Goal: Task Accomplishment & Management: Use online tool/utility

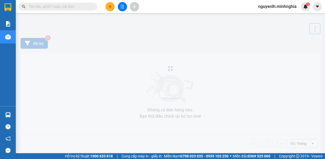
click at [121, 8] on icon "file-add" at bounding box center [123, 7] width 4 height 4
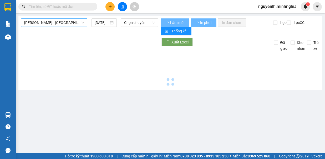
click at [55, 24] on span "[PERSON_NAME] - [GEOGRAPHIC_DATA]" at bounding box center [54, 23] width 60 height 8
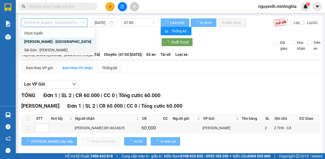
click at [52, 49] on div "Sài Gòn - [PERSON_NAME]" at bounding box center [57, 50] width 67 height 6
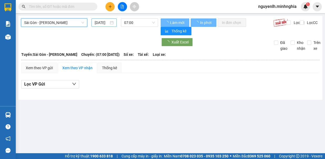
click at [104, 25] on input "[DATE]" at bounding box center [102, 23] width 14 height 6
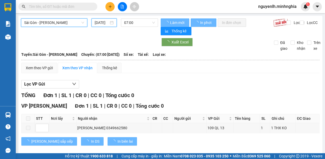
click at [103, 23] on input "[DATE]" at bounding box center [102, 23] width 14 height 6
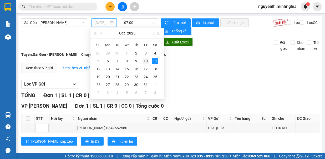
click at [148, 60] on div "10" at bounding box center [146, 61] width 6 height 6
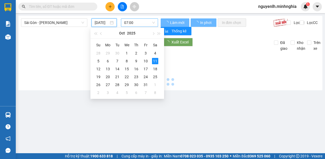
click at [138, 23] on span "07:00" at bounding box center [139, 23] width 31 height 8
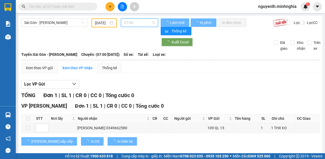
type input "[DATE]"
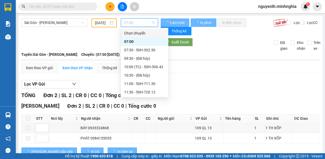
click at [137, 48] on div "07:30 - 50H-302.50" at bounding box center [144, 50] width 41 height 6
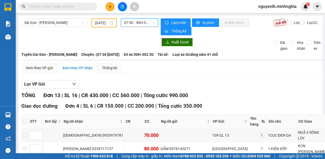
click at [146, 21] on span "07:30 - 50H-302.50" at bounding box center [139, 23] width 31 height 8
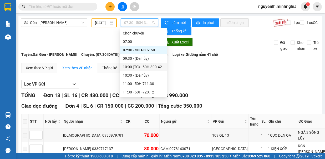
click at [153, 66] on div "10:00 (TC) - 50H-300.42" at bounding box center [143, 67] width 41 height 6
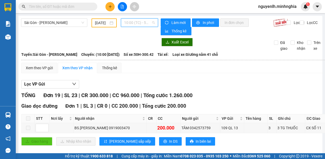
click at [149, 23] on span "10:00 (TC) - 50H-300.42" at bounding box center [139, 23] width 31 height 8
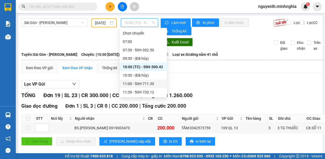
click at [156, 82] on div "11:00 - 50H-711.30" at bounding box center [143, 84] width 41 height 6
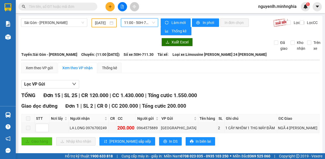
click at [142, 27] on div "[GEOGRAPHIC_DATA] - [PERSON_NAME] Rí [DATE] 11:00 11:00 - 50H-711.30" at bounding box center [89, 26] width 137 height 17
click at [142, 26] on span "11:00 - 50H-711.30" at bounding box center [139, 23] width 31 height 8
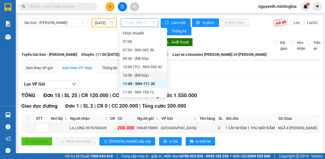
scroll to position [26, 0]
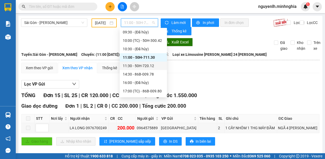
click at [152, 66] on div "11:30 - 50H-720.12" at bounding box center [143, 66] width 41 height 6
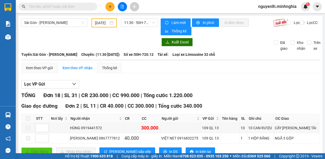
click at [143, 15] on main "[GEOGRAPHIC_DATA] - [PERSON_NAME] Rí [DATE] 11:30 - 50H-720.12 [PERSON_NAME] mớ…" at bounding box center [162, 76] width 325 height 153
click at [143, 22] on span "11:30 - 50H-720.12" at bounding box center [139, 23] width 31 height 8
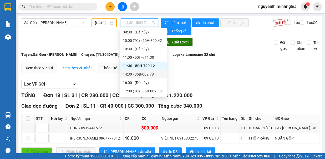
click at [151, 73] on div "14:30 - 86B-009.78" at bounding box center [143, 74] width 41 height 6
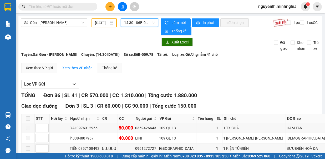
click at [142, 26] on span "14:30 - 86B-009.78" at bounding box center [139, 23] width 31 height 8
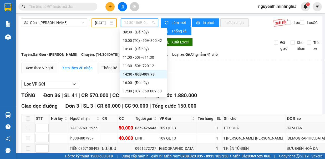
scroll to position [76, 0]
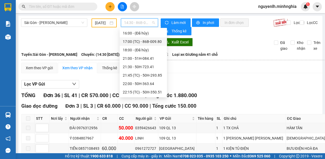
click at [151, 43] on div "17:00 (TC) - 86B-009.80" at bounding box center [143, 42] width 41 height 6
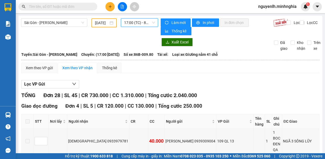
click at [129, 22] on span "17:00 (TC) - 86B-009.80" at bounding box center [139, 23] width 31 height 8
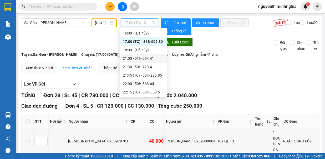
click at [142, 61] on div "21:00 - 51H-084.41" at bounding box center [143, 59] width 41 height 6
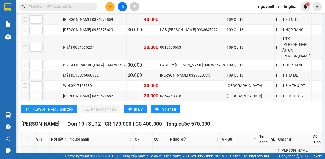
scroll to position [145, 0]
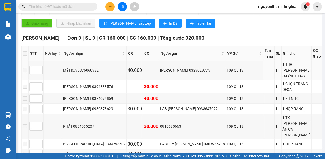
click at [143, 61] on td at bounding box center [151, 70] width 16 height 19
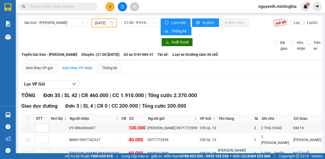
drag, startPoint x: 149, startPoint y: 15, endPoint x: 147, endPoint y: 30, distance: 15.4
click at [148, 23] on main "[GEOGRAPHIC_DATA] - [PERSON_NAME] Rí [DATE] 21:00 - 51H-084.41 [PERSON_NAME] mớ…" at bounding box center [162, 76] width 325 height 153
click at [146, 25] on span "21:00 - 51H-084.41" at bounding box center [139, 23] width 31 height 8
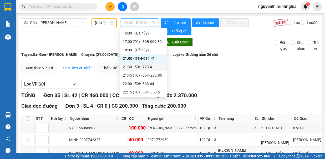
click at [146, 66] on div "21:30 - 50H-723.41" at bounding box center [143, 67] width 41 height 6
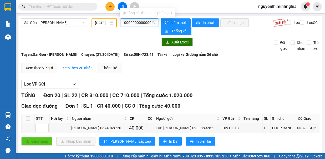
type input "0000000000000000000000000000000000000000000000000000000000000000000000000000000…"
drag, startPoint x: 150, startPoint y: 24, endPoint x: 115, endPoint y: 32, distance: 35.1
click at [115, 32] on div "Sài Gòn - [PERSON_NAME] Rí [DATE] 21:30 21:30 - 50H-723.41" at bounding box center [89, 26] width 137 height 17
click at [135, 20] on span "21:30 - 50H-723.41" at bounding box center [139, 23] width 31 height 8
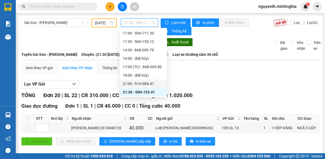
click at [145, 83] on div "21:00 - 51H-084.41" at bounding box center [143, 84] width 41 height 6
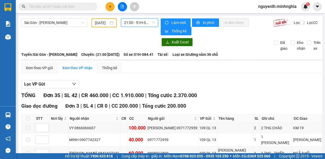
click at [141, 24] on span "21:00 - 51H-084.41" at bounding box center [139, 23] width 31 height 8
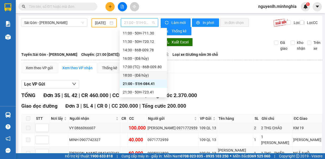
scroll to position [76, 0]
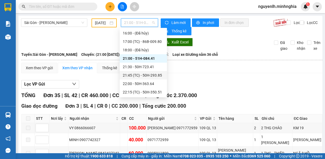
click at [146, 75] on div "21:45 (TC) - 50H-293.85" at bounding box center [143, 75] width 41 height 6
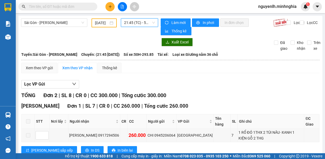
click at [140, 19] on span "21:45 (TC) - 50H-293.85" at bounding box center [139, 23] width 31 height 8
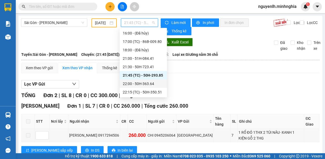
click at [143, 85] on div "22:00 - 50H-363.64" at bounding box center [143, 84] width 41 height 6
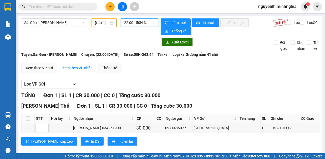
click at [146, 22] on span "22:00 - 50H-363.64" at bounding box center [139, 23] width 31 height 8
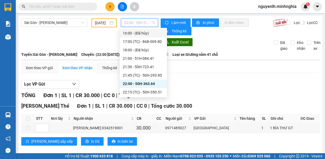
scroll to position [5, 0]
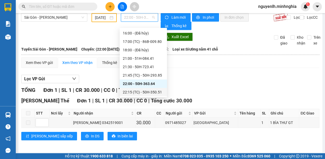
drag, startPoint x: 156, startPoint y: 96, endPoint x: 156, endPoint y: 93, distance: 2.9
click at [156, 93] on div "22:15 (TC) - 50H-350.51" at bounding box center [143, 92] width 47 height 8
click at [156, 93] on main "[GEOGRAPHIC_DATA] - [PERSON_NAME] Rí [DATE] 22:00 - 50H-363.64 [PERSON_NAME] mớ…" at bounding box center [162, 76] width 325 height 153
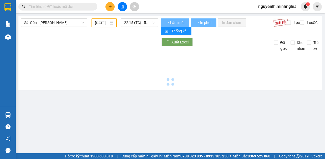
scroll to position [0, 0]
